Goal: Purchase product/service

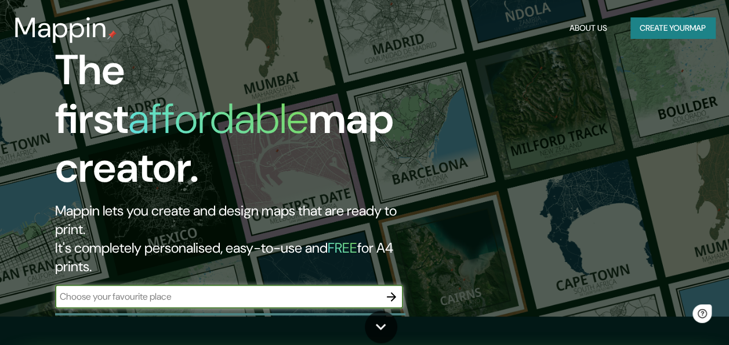
scroll to position [52, 0]
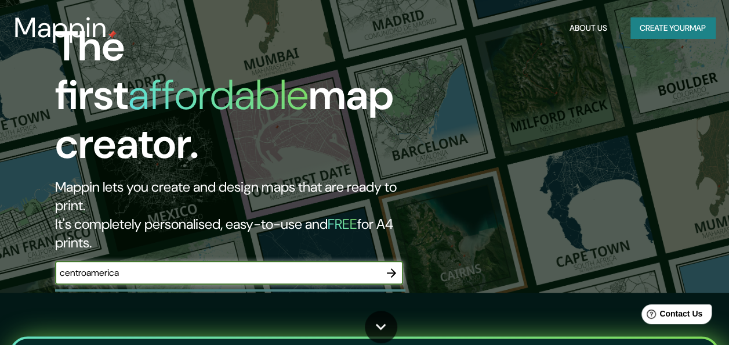
type input "centroamerica"
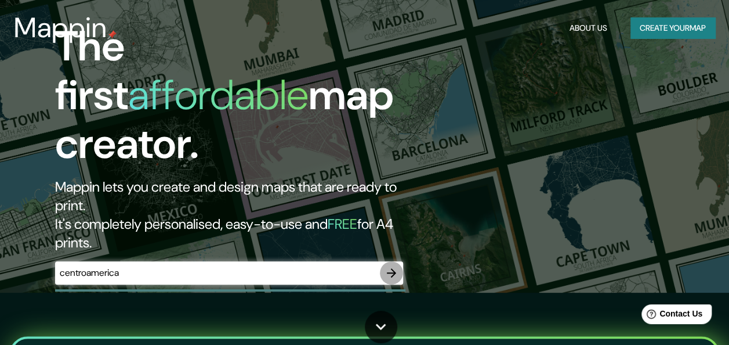
click at [394, 266] on icon "button" at bounding box center [392, 273] width 14 height 14
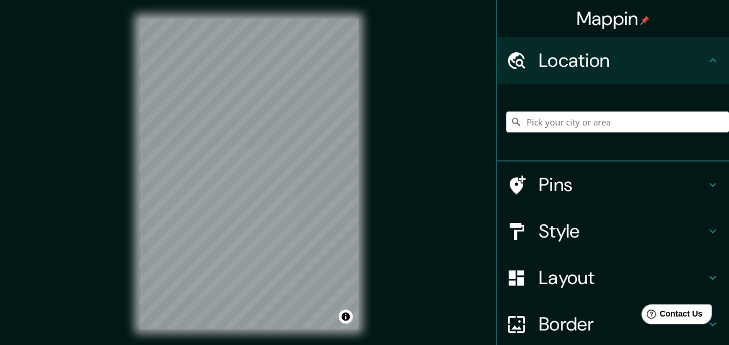
click at [587, 58] on h4 "Location" at bounding box center [622, 60] width 167 height 23
click at [706, 64] on icon at bounding box center [713, 60] width 14 height 14
click at [644, 116] on input "Pick your city or area" at bounding box center [617, 121] width 223 height 21
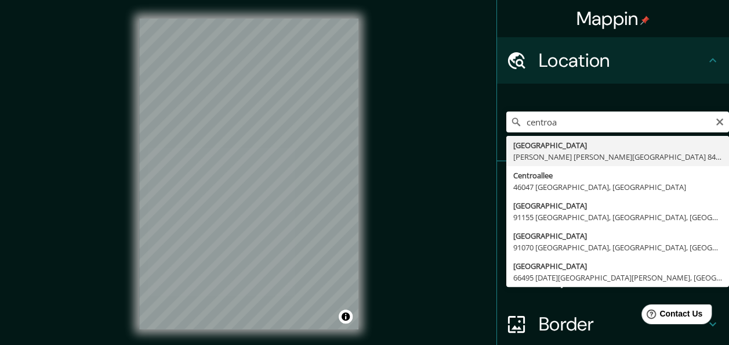
type input "Centroamérica, [PERSON_NAME][GEOGRAPHIC_DATA][PERSON_NAME][GEOGRAPHIC_DATA] 846…"
